Goal: Task Accomplishment & Management: Manage account settings

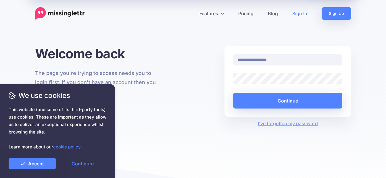
type input "**********"
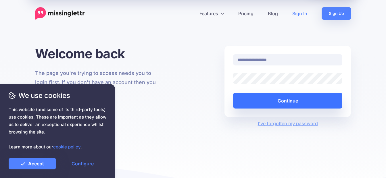
click at [291, 102] on button "Continue" at bounding box center [288, 101] width 110 height 16
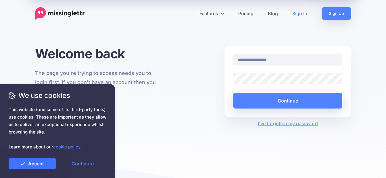
click at [33, 164] on link "Accept" at bounding box center [32, 164] width 47 height 12
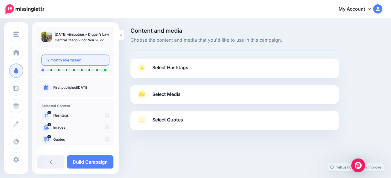
click at [103, 61] on button "12 month evergreen" at bounding box center [75, 60] width 68 height 11
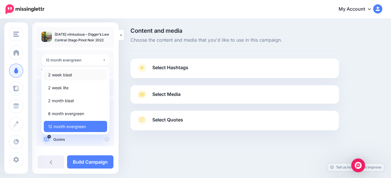
click at [57, 76] on span "2 week blast" at bounding box center [60, 75] width 24 height 7
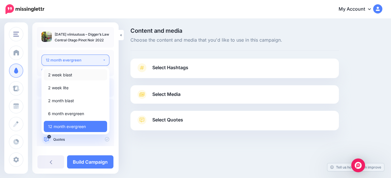
select select "******"
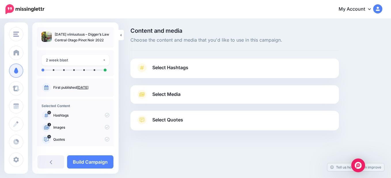
click at [172, 67] on span "Select Hashtags" at bounding box center [170, 68] width 36 height 8
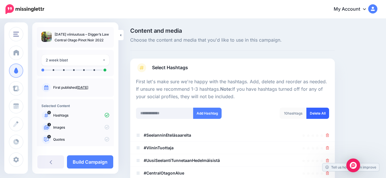
click at [319, 112] on link "Delete All" at bounding box center [318, 113] width 23 height 11
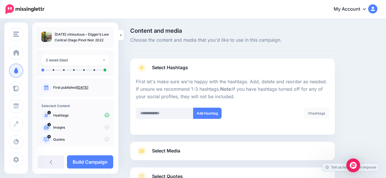
scroll to position [46, 0]
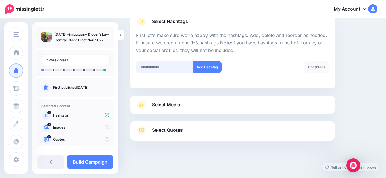
click at [148, 68] on input "text" at bounding box center [165, 67] width 58 height 11
click at [177, 68] on input "**********" at bounding box center [165, 67] width 58 height 11
click at [170, 79] on div "**********" at bounding box center [182, 71] width 101 height 18
click at [141, 67] on input "**********" at bounding box center [165, 67] width 58 height 11
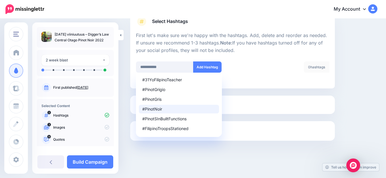
click at [151, 110] on div "#PinotNoir" at bounding box center [178, 109] width 73 height 4
type input "*********"
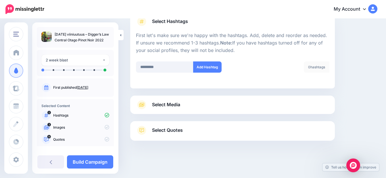
click at [158, 105] on span "Select Media" at bounding box center [166, 105] width 28 height 8
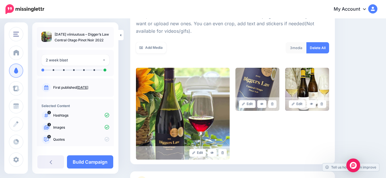
scroll to position [82, 0]
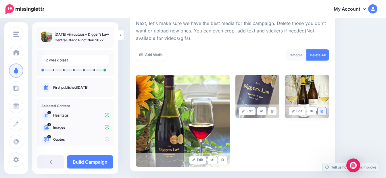
click at [326, 110] on link at bounding box center [322, 112] width 8 height 8
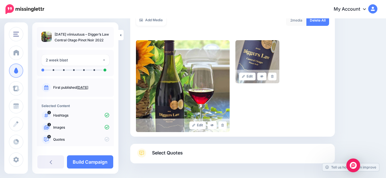
scroll to position [140, 0]
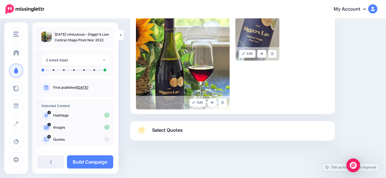
click at [161, 131] on span "Select Quotes" at bounding box center [167, 131] width 31 height 8
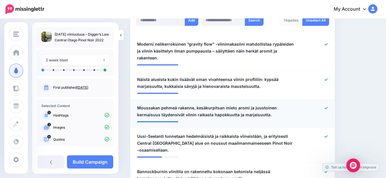
scroll to position [169, 0]
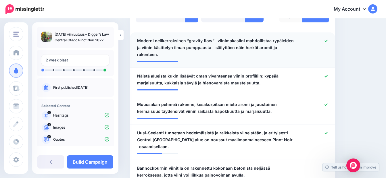
click at [328, 42] on icon at bounding box center [326, 40] width 3 height 3
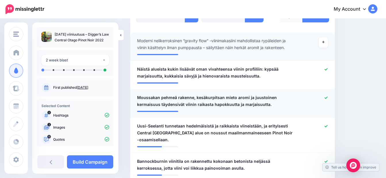
click at [328, 99] on icon at bounding box center [326, 97] width 3 height 3
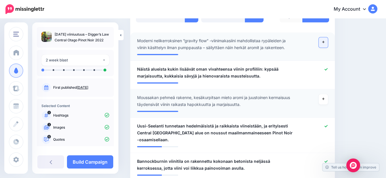
click at [325, 42] on icon at bounding box center [324, 42] width 2 height 2
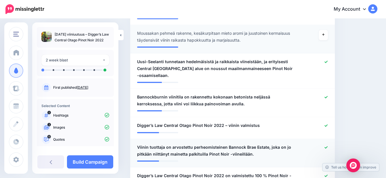
scroll to position [255, 0]
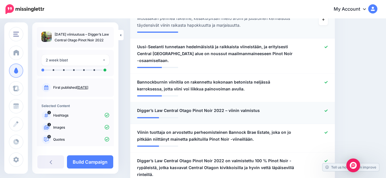
click at [328, 110] on icon at bounding box center [326, 111] width 3 height 2
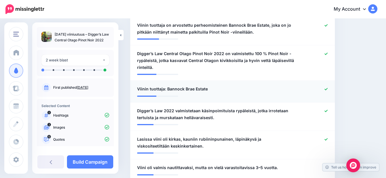
scroll to position [370, 0]
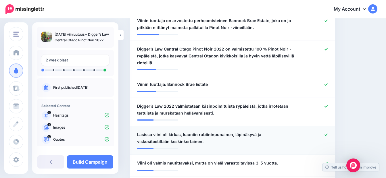
click at [328, 133] on icon at bounding box center [326, 134] width 3 height 3
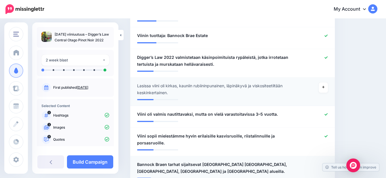
scroll to position [428, 0]
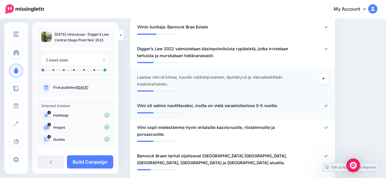
click at [328, 104] on icon at bounding box center [326, 105] width 3 height 3
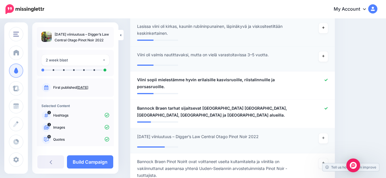
scroll to position [485, 0]
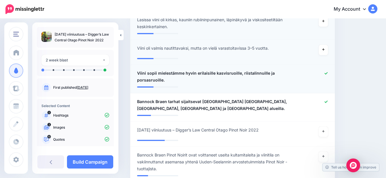
click at [328, 72] on icon at bounding box center [326, 73] width 3 height 3
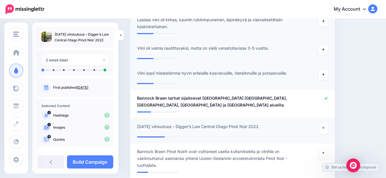
click at [242, 123] on span "Elokuun 2025 viiniuutuus – Digger’s Law Central Otago Pinot Noir 2022" at bounding box center [198, 126] width 122 height 7
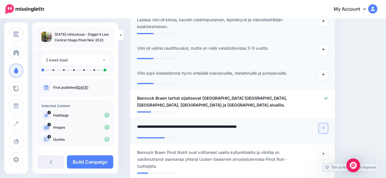
click at [325, 127] on icon at bounding box center [324, 128] width 2 height 3
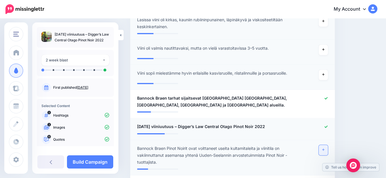
click at [325, 145] on link at bounding box center [323, 150] width 9 height 10
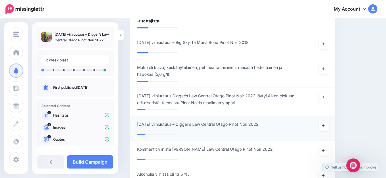
scroll to position [629, 0]
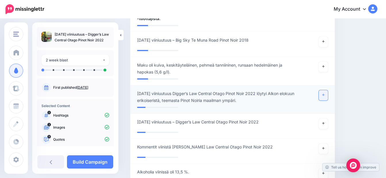
click at [326, 90] on link at bounding box center [323, 95] width 9 height 10
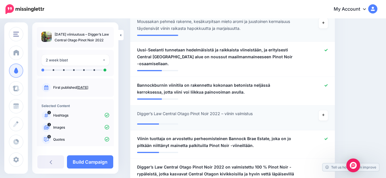
scroll to position [255, 0]
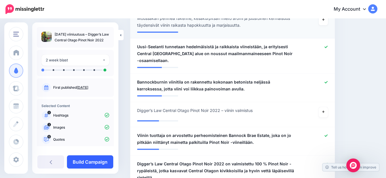
click at [85, 164] on link "Build Campaign" at bounding box center [90, 162] width 46 height 13
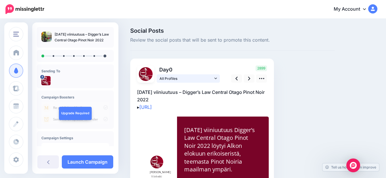
click at [217, 79] on icon at bounding box center [216, 78] width 3 height 1
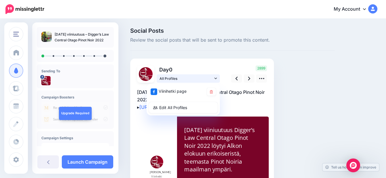
click at [215, 76] on link "All Profiles" at bounding box center [188, 79] width 63 height 8
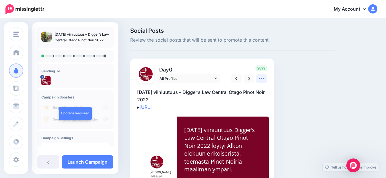
click at [262, 81] on icon at bounding box center [262, 79] width 6 height 6
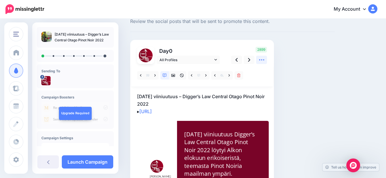
scroll to position [29, 0]
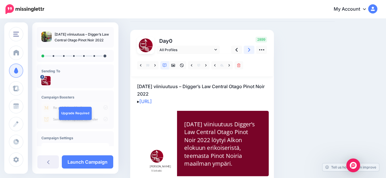
click at [250, 51] on icon at bounding box center [249, 50] width 2 height 4
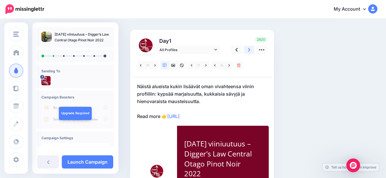
click at [249, 51] on icon at bounding box center [249, 50] width 2 height 4
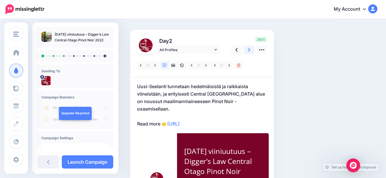
click at [250, 51] on icon at bounding box center [249, 50] width 2 height 6
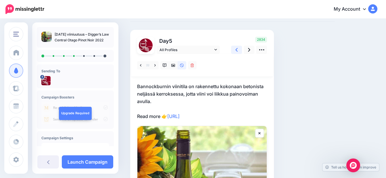
click at [236, 50] on icon at bounding box center [237, 50] width 2 height 4
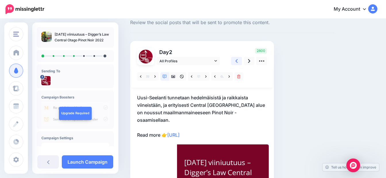
scroll to position [0, 0]
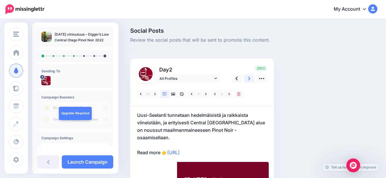
click at [249, 80] on icon at bounding box center [249, 79] width 2 height 4
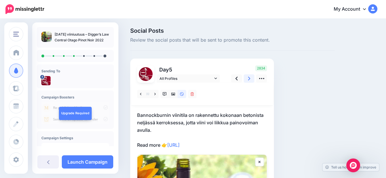
click at [250, 79] on icon at bounding box center [249, 79] width 2 height 6
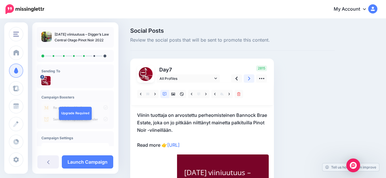
click at [250, 79] on icon at bounding box center [249, 79] width 2 height 6
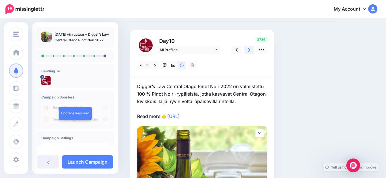
scroll to position [86, 0]
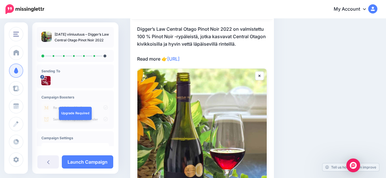
click at [157, 60] on p "Digger’s Law Central Otago Pinot Noir 2022 on valmistettu 100 % Pinot Noir -ryp…" at bounding box center [202, 43] width 130 height 37
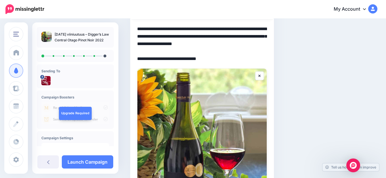
scroll to position [0, 0]
drag, startPoint x: 160, startPoint y: 59, endPoint x: 163, endPoint y: 60, distance: 3.1
click at [161, 60] on textarea "**********" at bounding box center [202, 43] width 130 height 37
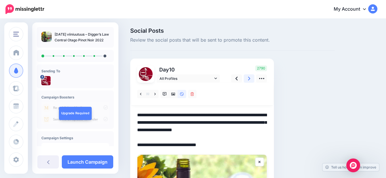
click at [249, 79] on icon at bounding box center [249, 79] width 2 height 6
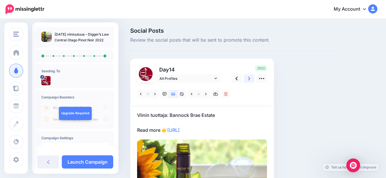
click at [250, 79] on icon at bounding box center [249, 79] width 2 height 4
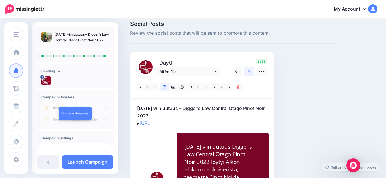
scroll to position [3, 0]
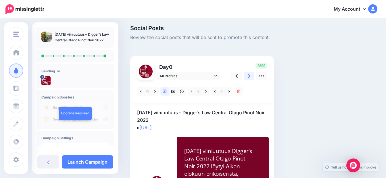
click at [249, 75] on icon at bounding box center [249, 76] width 2 height 4
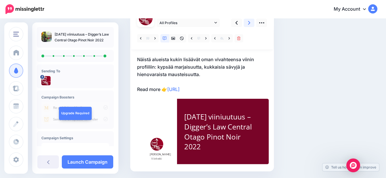
scroll to position [46, 0]
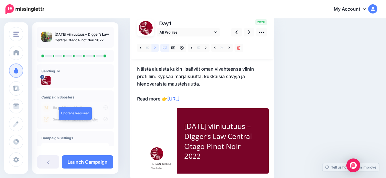
click at [155, 47] on icon at bounding box center [155, 48] width 1 height 2
click at [155, 47] on icon at bounding box center [155, 48] width 1 height 4
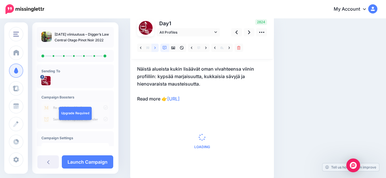
click at [155, 47] on icon at bounding box center [155, 48] width 1 height 4
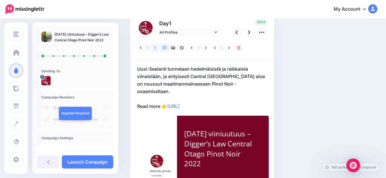
click at [157, 47] on link at bounding box center [155, 48] width 7 height 8
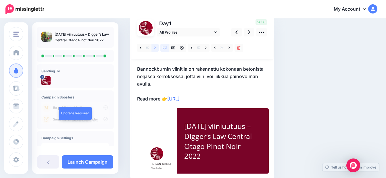
click at [155, 47] on icon at bounding box center [155, 48] width 1 height 4
click at [159, 99] on p "Viinin tuottaja on arvostettu perheomisteinen Bannock Brae Estate, joka on jo p…" at bounding box center [202, 83] width 130 height 37
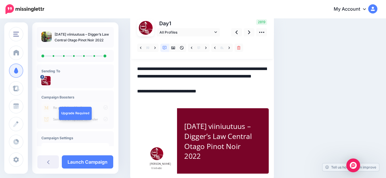
click at [161, 100] on textarea "**********" at bounding box center [202, 83] width 130 height 37
click at [250, 32] on icon at bounding box center [249, 32] width 2 height 4
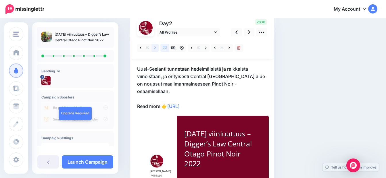
click at [155, 47] on icon at bounding box center [155, 48] width 1 height 2
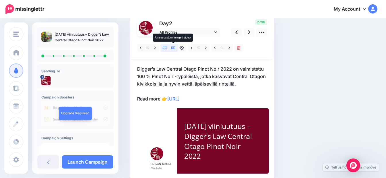
click at [173, 49] on icon at bounding box center [173, 48] width 4 height 3
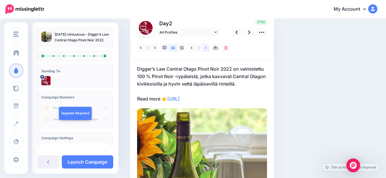
click at [207, 47] on icon at bounding box center [205, 48] width 1 height 4
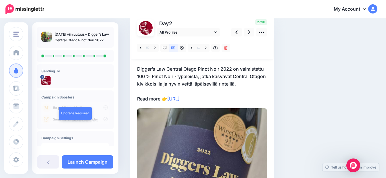
click at [161, 99] on p "Digger’s Law Central Otago Pinot Noir 2022 on valmistettu 100 % Pinot Noir -ryp…" at bounding box center [202, 83] width 130 height 37
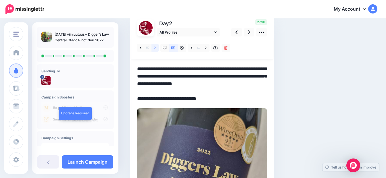
click at [156, 48] on icon at bounding box center [155, 48] width 1 height 2
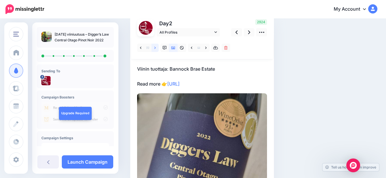
click at [156, 49] on icon at bounding box center [155, 48] width 1 height 4
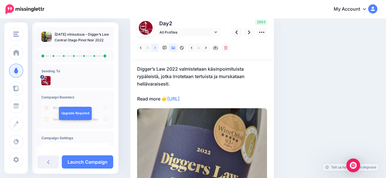
click at [155, 47] on icon at bounding box center [155, 48] width 1 height 2
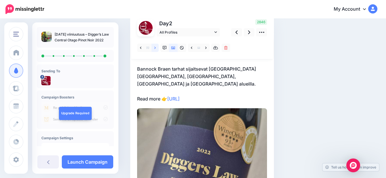
click at [155, 46] on icon at bounding box center [155, 48] width 1 height 4
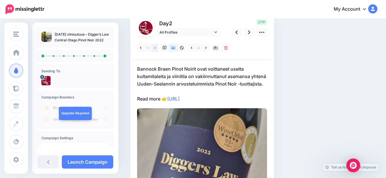
click at [155, 46] on icon at bounding box center [155, 48] width 1 height 4
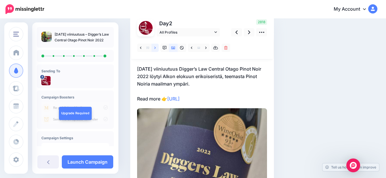
click at [155, 46] on icon at bounding box center [155, 48] width 1 height 4
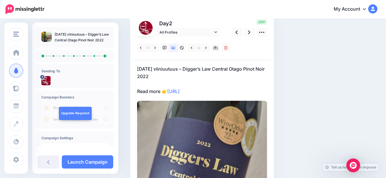
click at [160, 92] on p "Elokuun 2025 viiniuutuus – Digger’s Law Central Otago Pinot Noir 2022 Read more…" at bounding box center [202, 80] width 130 height 30
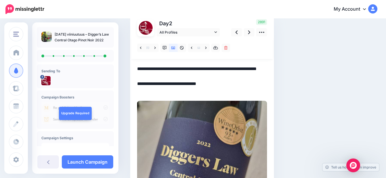
click at [161, 91] on textarea "**********" at bounding box center [202, 80] width 130 height 30
click at [166, 48] on icon at bounding box center [165, 48] width 4 height 4
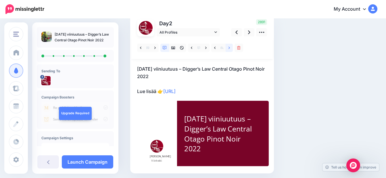
click at [230, 48] on icon at bounding box center [229, 48] width 1 height 4
click at [230, 47] on icon at bounding box center [229, 48] width 1 height 2
click at [228, 49] on link at bounding box center [229, 48] width 7 height 8
click at [206, 48] on icon at bounding box center [205, 48] width 1 height 4
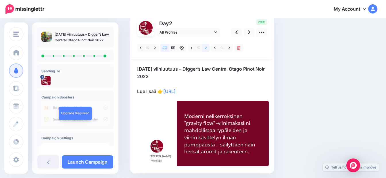
click at [206, 47] on icon at bounding box center [205, 48] width 1 height 2
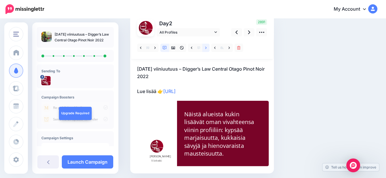
click at [206, 48] on icon at bounding box center [205, 48] width 1 height 4
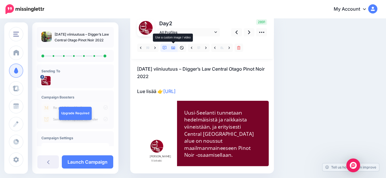
click at [173, 47] on icon at bounding box center [173, 48] width 4 height 4
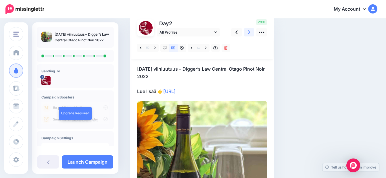
click at [249, 31] on icon at bounding box center [249, 32] width 2 height 4
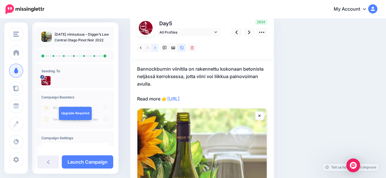
click at [155, 48] on icon at bounding box center [155, 48] width 1 height 4
click at [155, 47] on icon at bounding box center [155, 48] width 1 height 2
click at [155, 47] on icon at bounding box center [155, 48] width 1 height 4
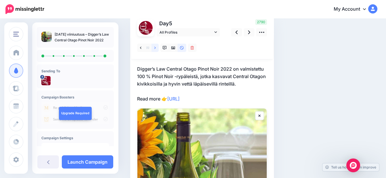
click at [157, 50] on link at bounding box center [155, 48] width 7 height 8
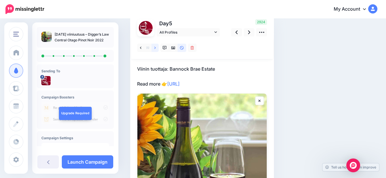
click at [155, 47] on icon at bounding box center [155, 48] width 1 height 4
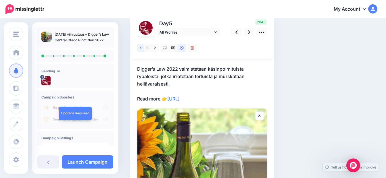
click at [139, 47] on link at bounding box center [140, 48] width 7 height 8
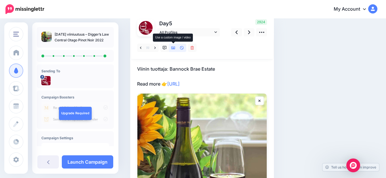
click at [174, 47] on icon at bounding box center [173, 48] width 4 height 4
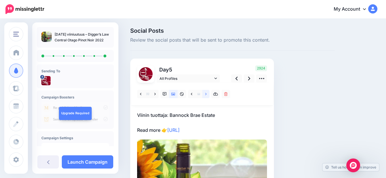
click at [206, 94] on icon at bounding box center [205, 94] width 1 height 2
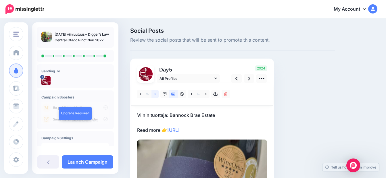
click at [156, 94] on icon at bounding box center [155, 94] width 1 height 2
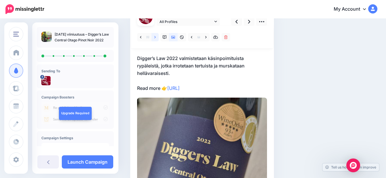
scroll to position [58, 0]
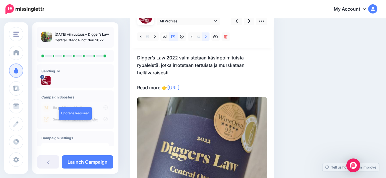
click at [206, 37] on icon at bounding box center [205, 36] width 1 height 2
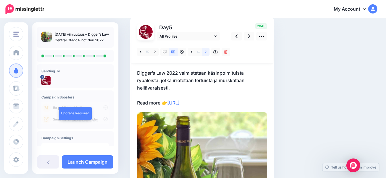
scroll to position [0, 0]
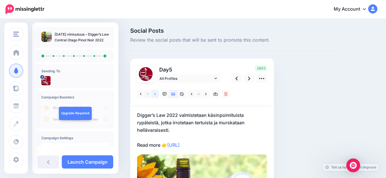
click at [155, 95] on icon at bounding box center [155, 94] width 1 height 2
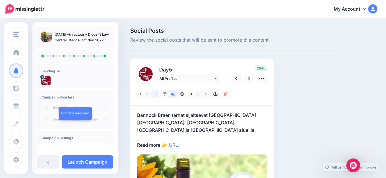
click at [155, 95] on icon at bounding box center [155, 94] width 1 height 2
click at [141, 94] on icon at bounding box center [140, 94] width 1 height 4
click at [165, 95] on icon at bounding box center [165, 94] width 4 height 4
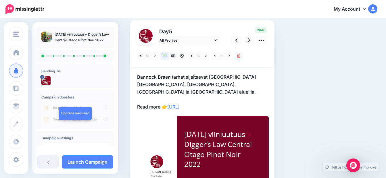
scroll to position [29, 0]
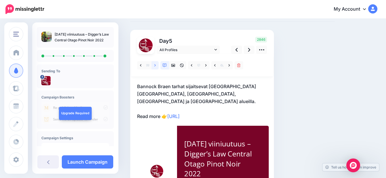
click at [155, 66] on icon at bounding box center [155, 66] width 1 height 4
click at [155, 65] on icon at bounding box center [155, 65] width 1 height 2
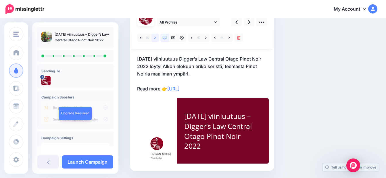
scroll to position [46, 0]
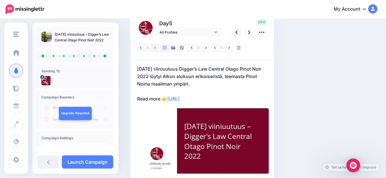
click at [155, 48] on icon at bounding box center [155, 48] width 1 height 4
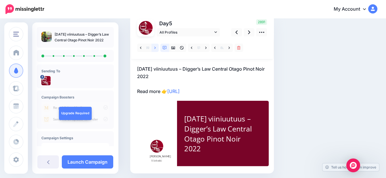
click at [155, 48] on icon at bounding box center [155, 48] width 1 height 4
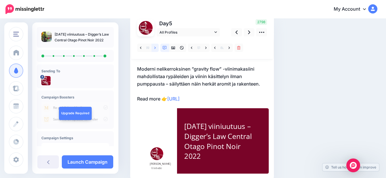
click at [155, 47] on icon at bounding box center [155, 48] width 1 height 2
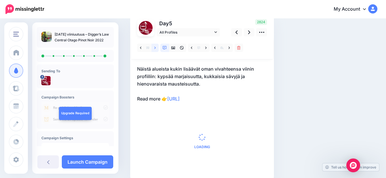
click at [155, 47] on icon at bounding box center [155, 48] width 1 height 4
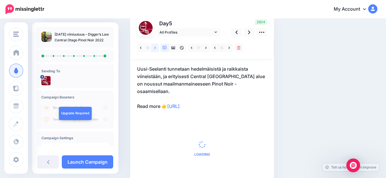
click at [155, 47] on icon at bounding box center [155, 48] width 1 height 4
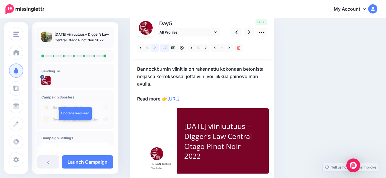
click at [156, 48] on icon at bounding box center [155, 48] width 1 height 2
click at [156, 48] on icon at bounding box center [155, 48] width 1 height 4
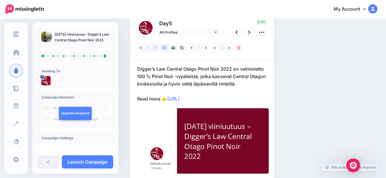
click at [156, 48] on icon at bounding box center [155, 48] width 1 height 4
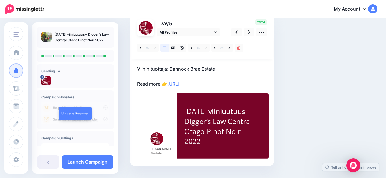
click at [161, 86] on p "Viinin tuottaja: Bannock Brae Estate Read more 👉 https://lttr.ai/AhuFH" at bounding box center [202, 76] width 130 height 22
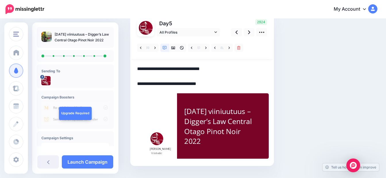
click at [160, 85] on textarea "**********" at bounding box center [202, 76] width 130 height 22
click at [251, 31] on link at bounding box center [249, 32] width 11 height 8
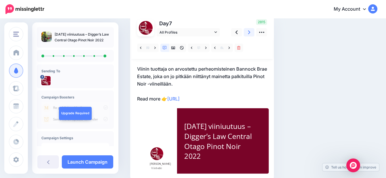
click at [249, 33] on icon at bounding box center [249, 32] width 2 height 6
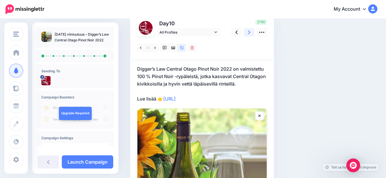
click at [249, 33] on icon at bounding box center [249, 32] width 2 height 6
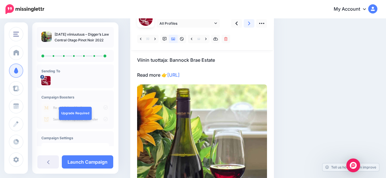
scroll to position [58, 0]
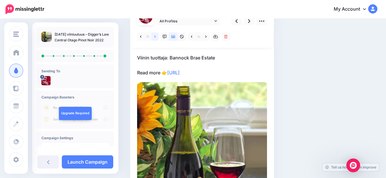
click at [155, 37] on icon at bounding box center [155, 37] width 1 height 4
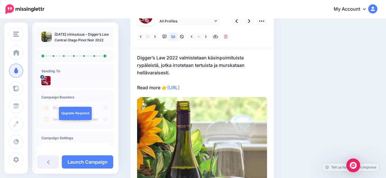
click at [161, 87] on p "Digger’s Law 2022 valmistetaan käsinpoimituista rypäleistä, jotka irrotetaan te…" at bounding box center [202, 72] width 130 height 37
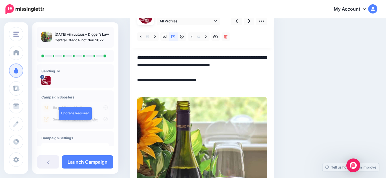
scroll to position [0, 0]
click at [161, 88] on textarea "**********" at bounding box center [202, 72] width 130 height 37
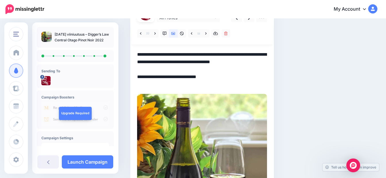
scroll to position [58, 0]
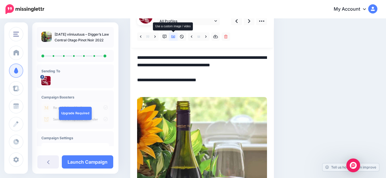
click at [175, 37] on icon at bounding box center [173, 37] width 4 height 4
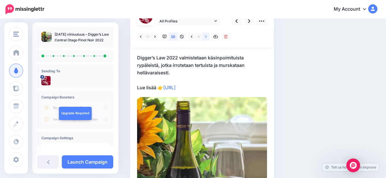
click at [207, 37] on icon at bounding box center [205, 37] width 1 height 4
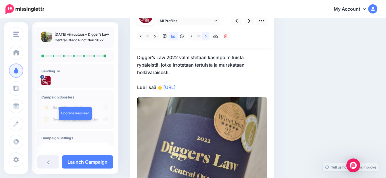
scroll to position [0, 0]
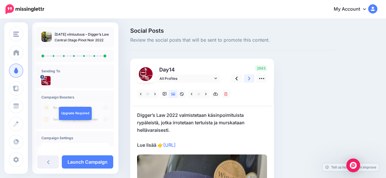
click at [249, 78] on icon at bounding box center [249, 79] width 2 height 4
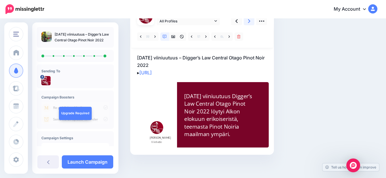
scroll to position [29, 0]
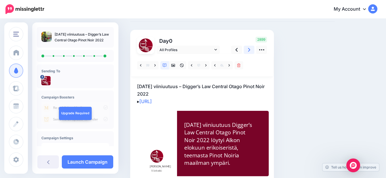
click at [250, 49] on icon at bounding box center [249, 50] width 2 height 4
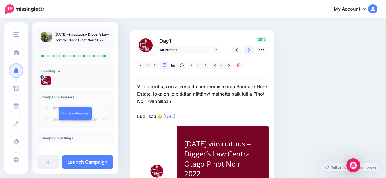
click at [249, 48] on icon at bounding box center [249, 50] width 2 height 4
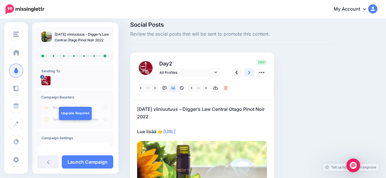
scroll to position [0, 0]
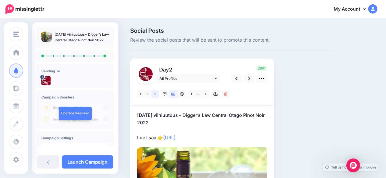
click at [155, 94] on icon at bounding box center [155, 94] width 1 height 2
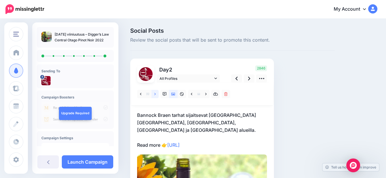
click at [155, 94] on icon at bounding box center [155, 94] width 1 height 2
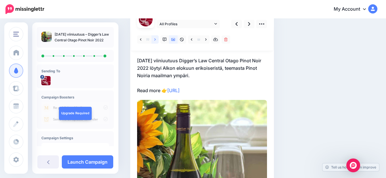
scroll to position [58, 0]
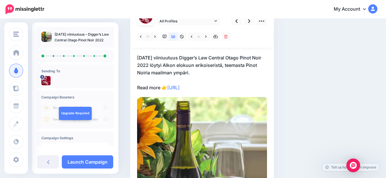
click at [160, 89] on p "Elokuun 2025 viiniuutuus Digger’s Law Central Otago Pinot Noir 2022 löytyi Alko…" at bounding box center [202, 72] width 130 height 37
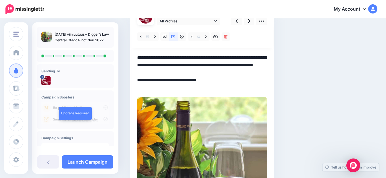
click at [161, 89] on textarea "**********" at bounding box center [202, 72] width 130 height 37
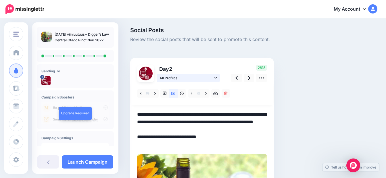
scroll to position [0, 0]
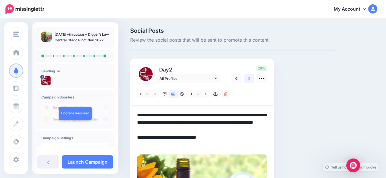
click at [251, 78] on link at bounding box center [249, 79] width 11 height 8
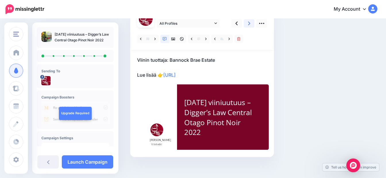
scroll to position [58, 0]
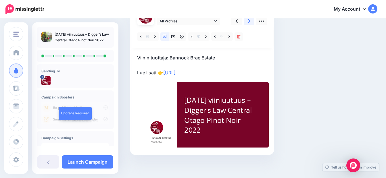
click at [249, 22] on icon at bounding box center [249, 21] width 2 height 6
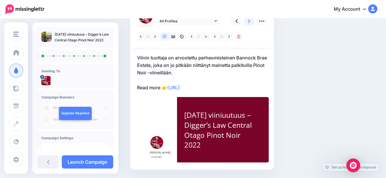
click at [250, 21] on icon at bounding box center [249, 21] width 2 height 4
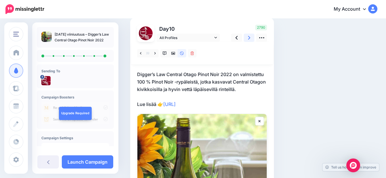
scroll to position [29, 0]
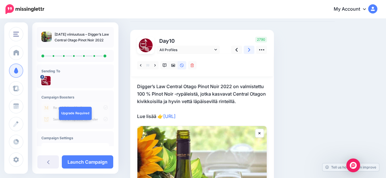
click at [249, 50] on icon at bounding box center [249, 50] width 2 height 6
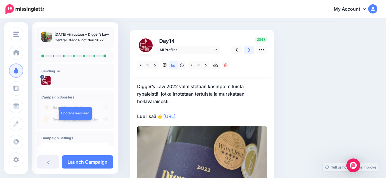
click at [249, 49] on icon at bounding box center [249, 50] width 2 height 4
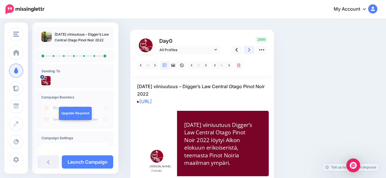
click at [249, 50] on icon at bounding box center [249, 50] width 2 height 6
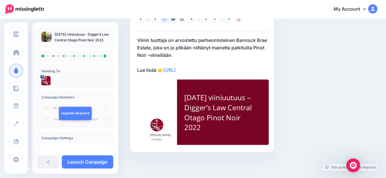
scroll to position [46, 0]
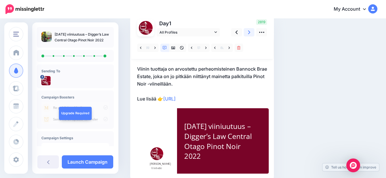
click at [248, 34] on icon at bounding box center [249, 32] width 2 height 4
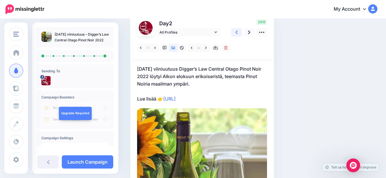
click at [237, 34] on icon at bounding box center [237, 32] width 2 height 6
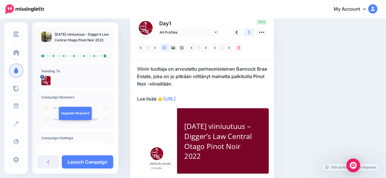
click at [248, 33] on icon at bounding box center [249, 32] width 2 height 6
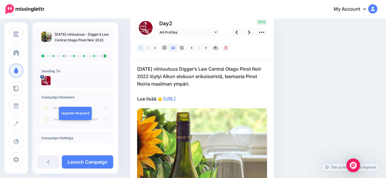
click at [140, 47] on icon at bounding box center [140, 48] width 1 height 4
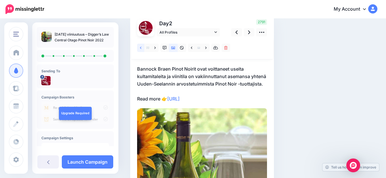
click at [141, 47] on icon at bounding box center [140, 48] width 1 height 4
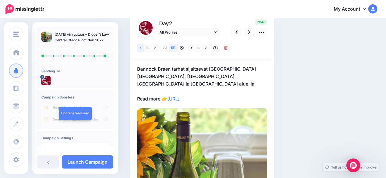
click at [141, 47] on icon at bounding box center [140, 48] width 1 height 2
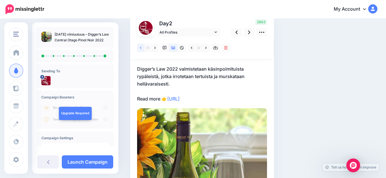
click at [142, 48] on icon at bounding box center [140, 48] width 1 height 4
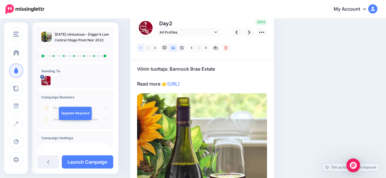
click at [142, 47] on icon at bounding box center [140, 48] width 1 height 4
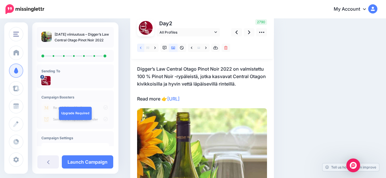
click at [141, 47] on icon at bounding box center [140, 48] width 1 height 2
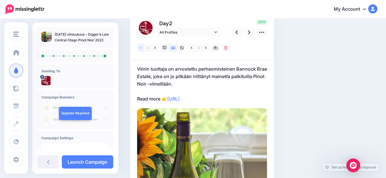
click at [142, 47] on link at bounding box center [140, 48] width 7 height 8
click at [141, 48] on icon at bounding box center [140, 48] width 1 height 4
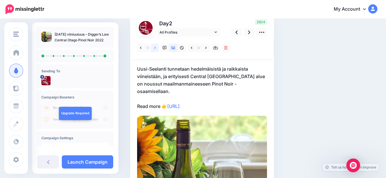
click at [156, 48] on icon at bounding box center [155, 48] width 1 height 4
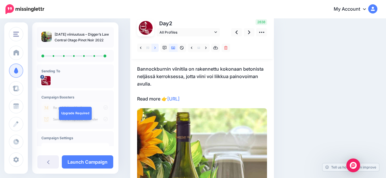
click at [155, 48] on icon at bounding box center [155, 48] width 1 height 2
click at [156, 47] on icon at bounding box center [155, 48] width 1 height 4
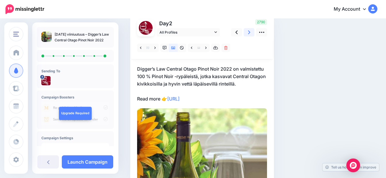
click at [249, 31] on icon at bounding box center [249, 32] width 2 height 4
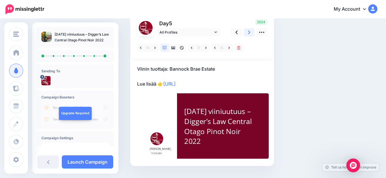
click at [250, 33] on icon at bounding box center [249, 32] width 2 height 4
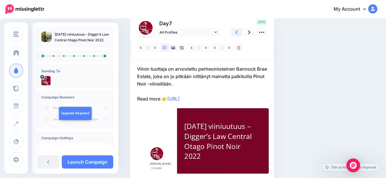
click at [236, 31] on icon at bounding box center [237, 32] width 2 height 6
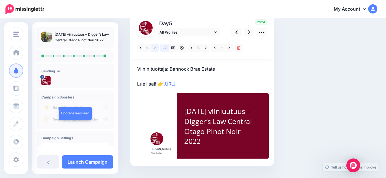
click at [155, 47] on icon at bounding box center [155, 48] width 1 height 4
click at [155, 49] on icon at bounding box center [155, 48] width 1 height 2
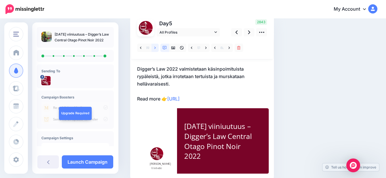
click at [155, 48] on icon at bounding box center [155, 48] width 1 height 2
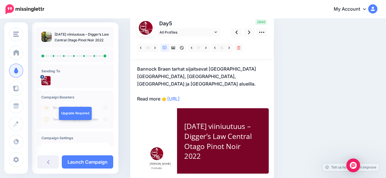
click at [160, 99] on p "Bannock Braen tarhat sijaitsevat Uuden-Seelannin Eteläsaarella, Bannockburnin, …" at bounding box center [202, 83] width 130 height 37
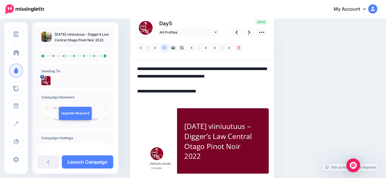
click at [161, 99] on textarea "**********" at bounding box center [202, 83] width 130 height 37
click at [207, 48] on icon at bounding box center [205, 48] width 1 height 2
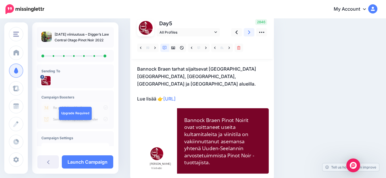
click at [249, 34] on icon at bounding box center [249, 32] width 2 height 6
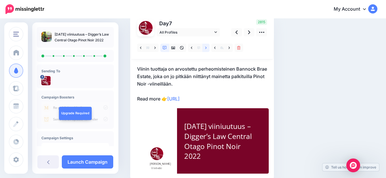
click at [205, 48] on icon at bounding box center [205, 48] width 1 height 4
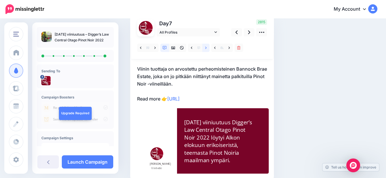
click at [206, 48] on icon at bounding box center [205, 48] width 1 height 4
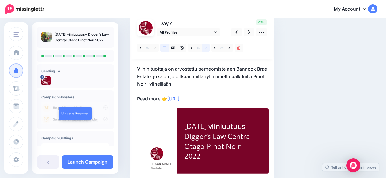
click at [206, 48] on icon at bounding box center [205, 48] width 1 height 4
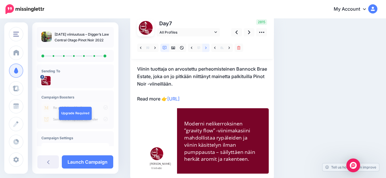
click at [205, 48] on icon at bounding box center [205, 48] width 1 height 4
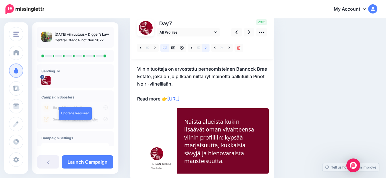
click at [205, 48] on icon at bounding box center [205, 48] width 1 height 4
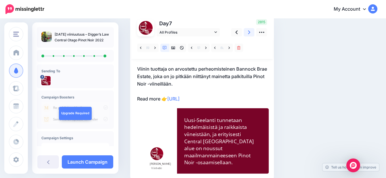
click at [249, 32] on icon at bounding box center [249, 32] width 2 height 6
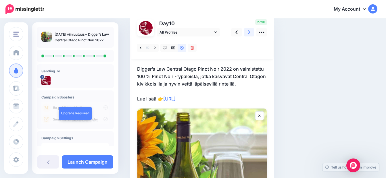
click at [250, 34] on icon at bounding box center [249, 32] width 2 height 6
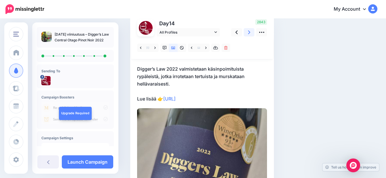
click at [249, 31] on icon at bounding box center [249, 32] width 2 height 4
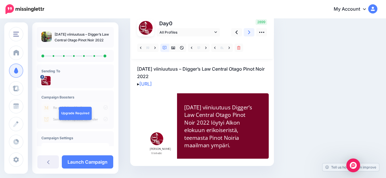
click at [249, 32] on icon at bounding box center [249, 32] width 2 height 6
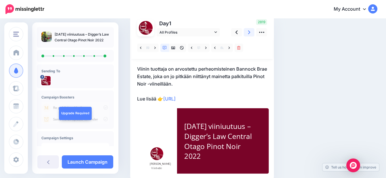
click at [248, 33] on icon at bounding box center [249, 32] width 2 height 6
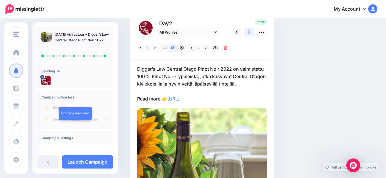
click at [248, 33] on icon at bounding box center [249, 32] width 2 height 6
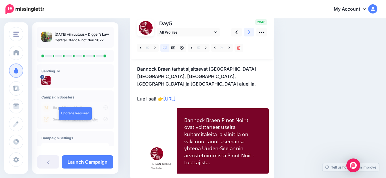
click at [248, 33] on icon at bounding box center [249, 32] width 2 height 6
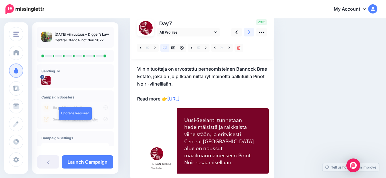
click at [247, 33] on link at bounding box center [249, 32] width 11 height 8
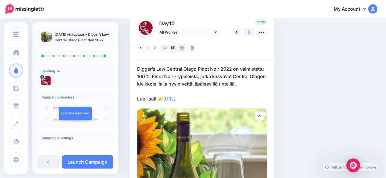
click at [250, 32] on icon at bounding box center [249, 32] width 2 height 6
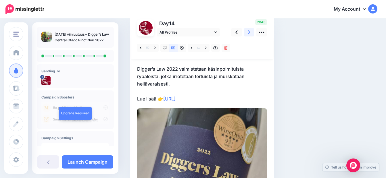
click at [249, 33] on icon at bounding box center [249, 32] width 2 height 4
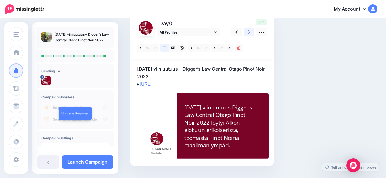
click at [249, 34] on icon at bounding box center [249, 32] width 2 height 4
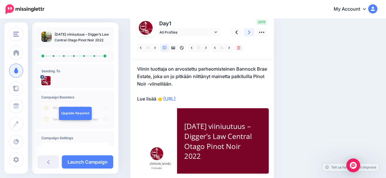
click at [249, 34] on icon at bounding box center [249, 32] width 2 height 4
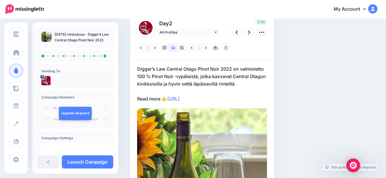
click at [160, 101] on p "Digger’s Law Central Otago Pinot Noir 2022 on valmistettu 100 % Pinot Noir -ryp…" at bounding box center [202, 83] width 130 height 37
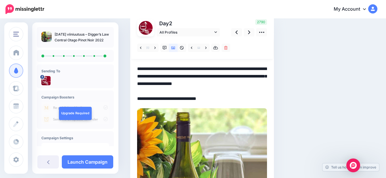
click at [160, 101] on textarea "**********" at bounding box center [202, 83] width 130 height 37
click at [250, 33] on icon at bounding box center [249, 32] width 2 height 6
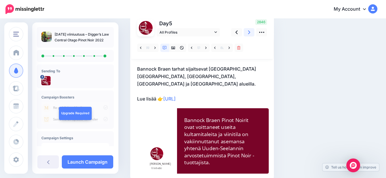
click at [250, 33] on icon at bounding box center [249, 32] width 2 height 4
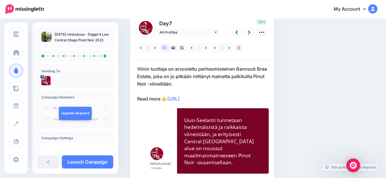
click at [160, 99] on p "Viinin tuottaja on arvostettu perheomisteinen Bannock Brae Estate, joka on jo p…" at bounding box center [202, 83] width 130 height 37
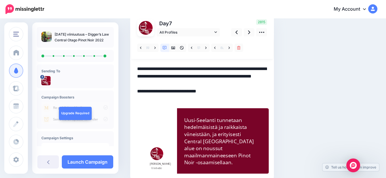
click at [160, 100] on textarea "**********" at bounding box center [202, 83] width 130 height 37
type textarea "**********"
click at [249, 33] on icon at bounding box center [249, 32] width 2 height 6
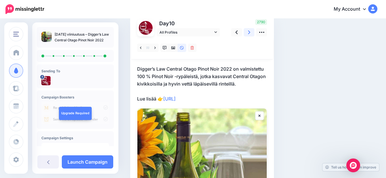
click at [249, 33] on icon at bounding box center [249, 32] width 2 height 6
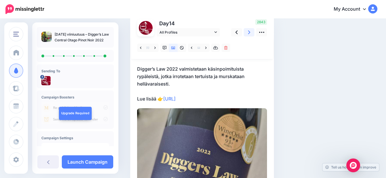
click at [249, 33] on icon at bounding box center [249, 32] width 2 height 6
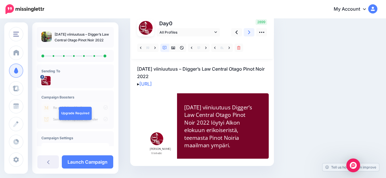
click at [249, 33] on icon at bounding box center [249, 32] width 2 height 6
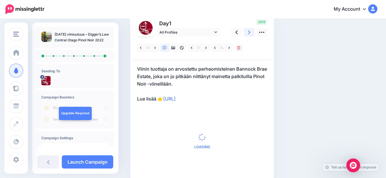
click at [249, 33] on icon at bounding box center [249, 32] width 2 height 6
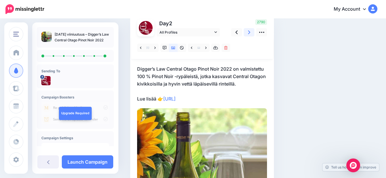
click at [249, 33] on icon at bounding box center [249, 32] width 2 height 6
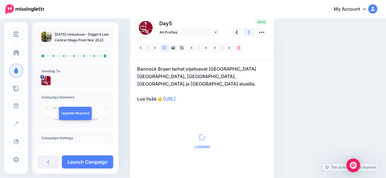
click at [249, 33] on icon at bounding box center [249, 32] width 2 height 6
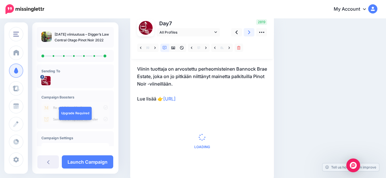
click at [249, 33] on icon at bounding box center [249, 32] width 2 height 6
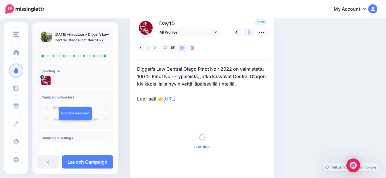
click at [249, 33] on icon at bounding box center [249, 32] width 2 height 6
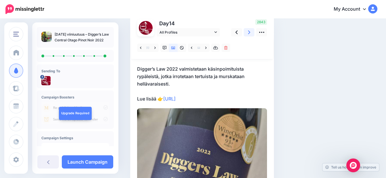
click at [249, 33] on icon at bounding box center [249, 32] width 2 height 6
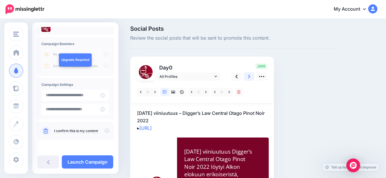
scroll to position [0, 0]
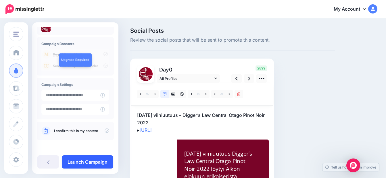
click at [79, 161] on link "Launch Campaign" at bounding box center [88, 162] width 52 height 13
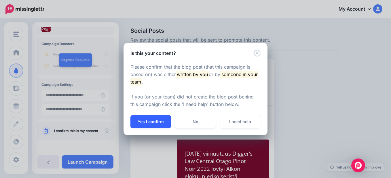
click at [145, 121] on button "Yes I confirm" at bounding box center [150, 121] width 41 height 13
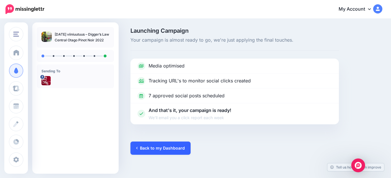
click at [149, 149] on link "Back to my Dashboard" at bounding box center [160, 148] width 60 height 13
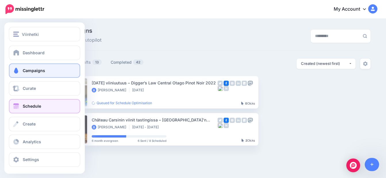
click at [26, 107] on span "Schedule" at bounding box center [32, 106] width 18 height 5
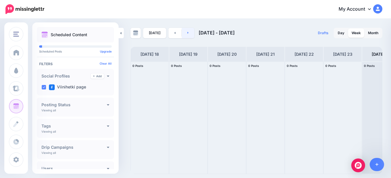
click at [187, 32] on icon at bounding box center [187, 32] width 1 height 3
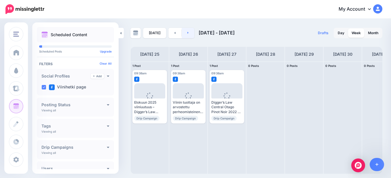
click at [187, 33] on icon at bounding box center [187, 33] width 1 height 2
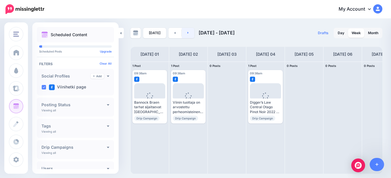
click at [187, 34] on icon at bounding box center [187, 32] width 1 height 3
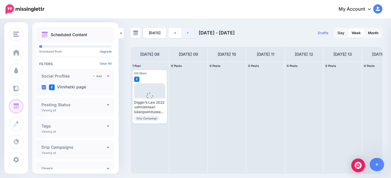
click at [187, 33] on icon at bounding box center [187, 33] width 1 height 2
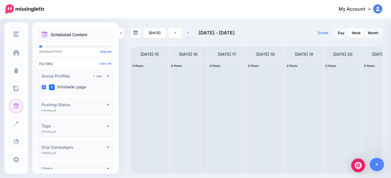
click at [187, 33] on icon at bounding box center [187, 33] width 1 height 2
click at [187, 33] on icon at bounding box center [187, 32] width 1 height 3
click at [370, 9] on icon at bounding box center [369, 9] width 3 height 2
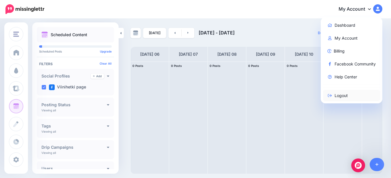
click at [337, 97] on link "Logout" at bounding box center [351, 95] width 57 height 11
